Goal: Task Accomplishment & Management: Use online tool/utility

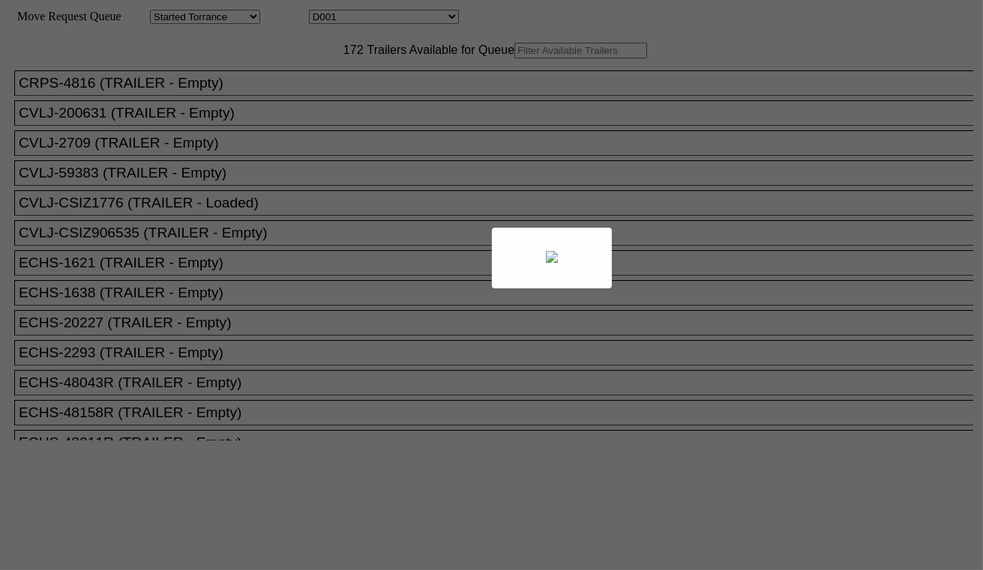
click at [323, 85] on div at bounding box center [491, 285] width 983 height 570
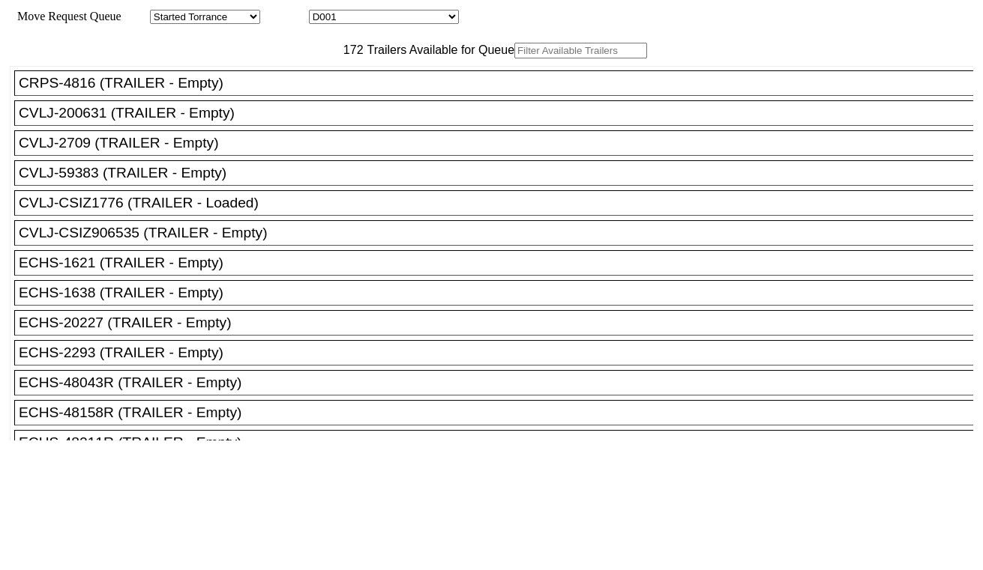
click at [514, 58] on input "text" at bounding box center [580, 51] width 133 height 16
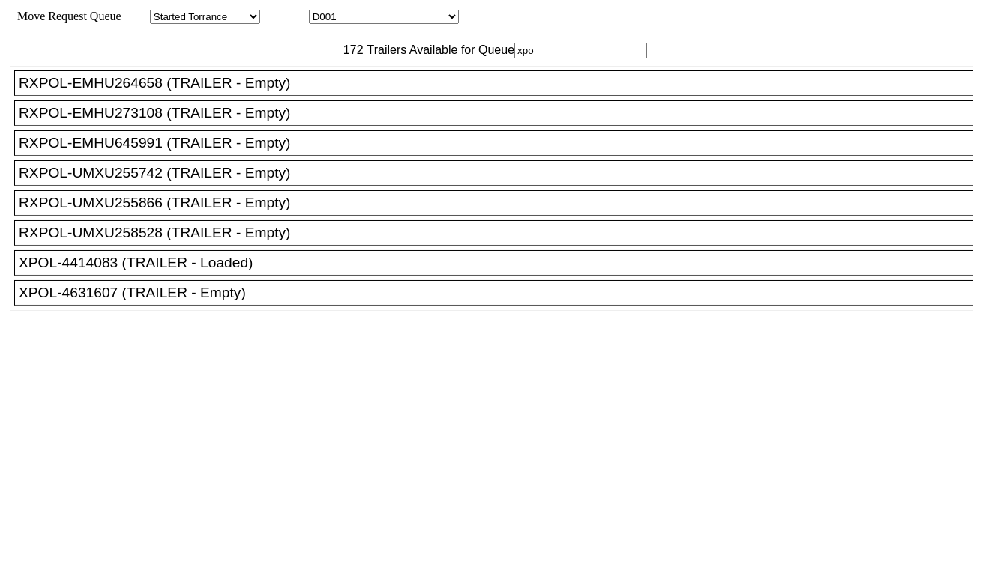
type input "xpo"
click at [132, 301] on div "XPOL-4631607 (TRAILER - Empty)" at bounding box center [500, 293] width 963 height 16
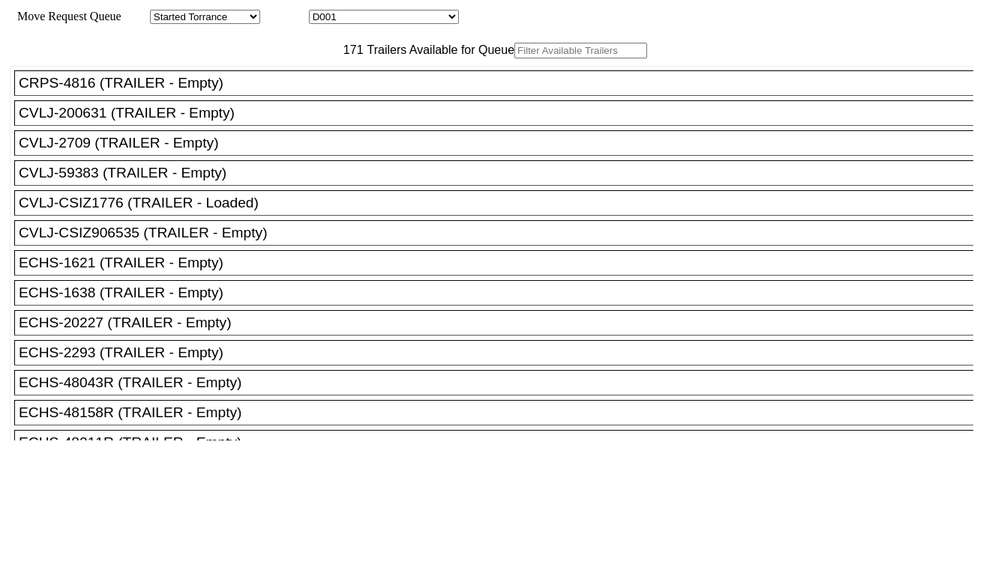
click at [514, 58] on input "text" at bounding box center [580, 51] width 133 height 16
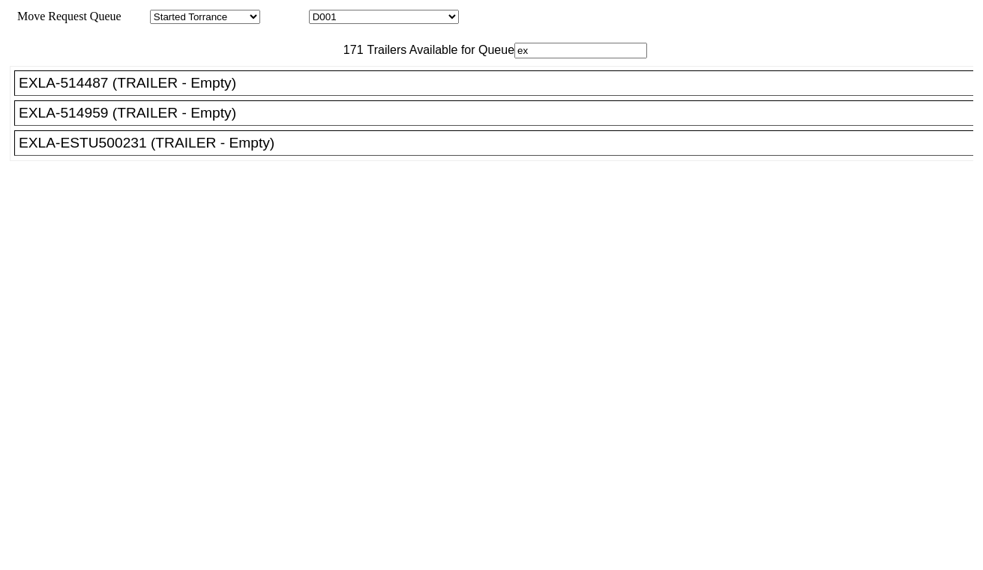
type input "ex"
click at [249, 151] on div "EXLA-ESTU500231 (TRAILER - Empty)" at bounding box center [500, 143] width 963 height 16
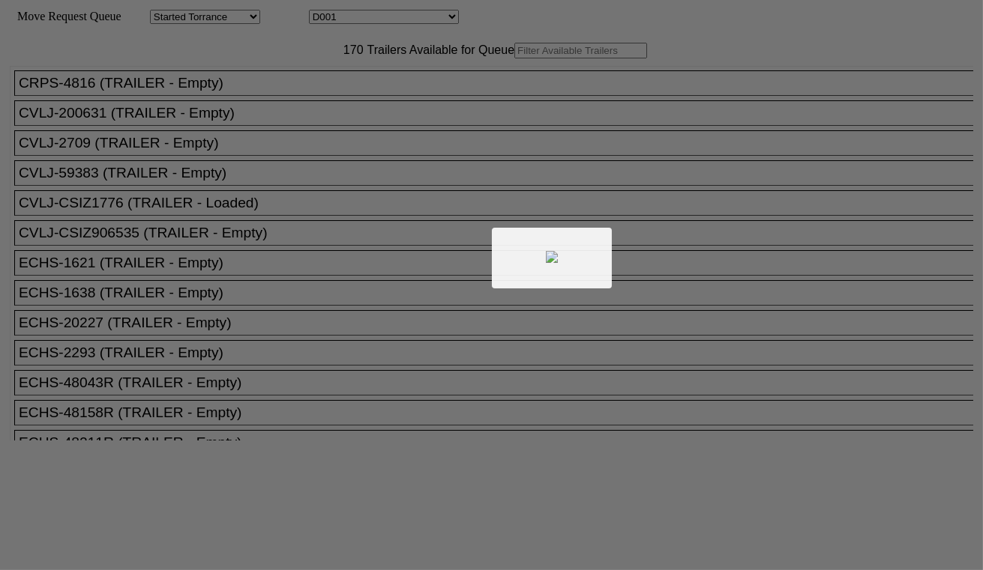
click at [296, 86] on div at bounding box center [491, 285] width 983 height 570
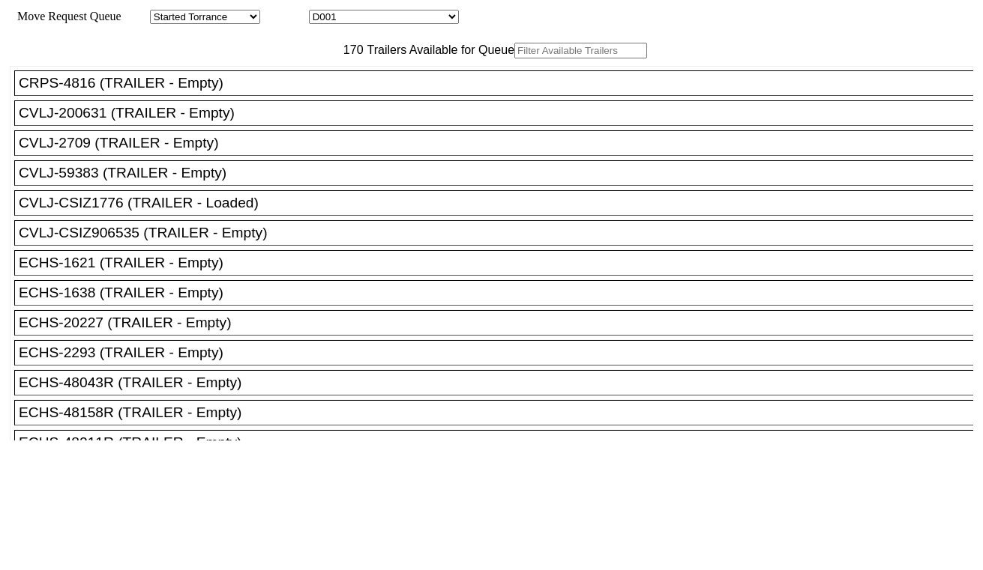
click at [514, 58] on input "text" at bounding box center [580, 51] width 133 height 16
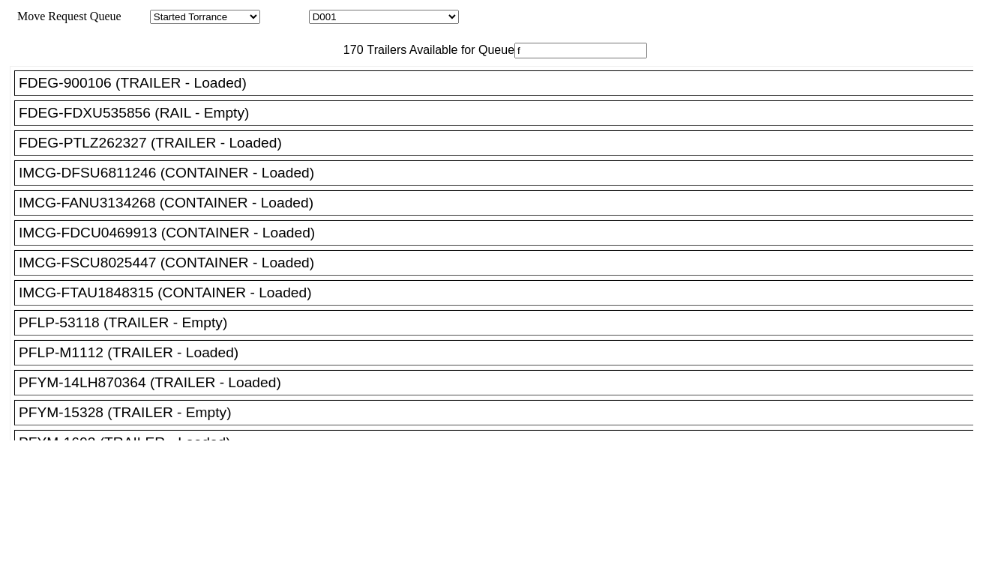
type input "f"
click at [273, 121] on div "FDEG-FDXU535856 (RAIL - Empty)" at bounding box center [500, 113] width 963 height 16
